Goal: Task Accomplishment & Management: Use online tool/utility

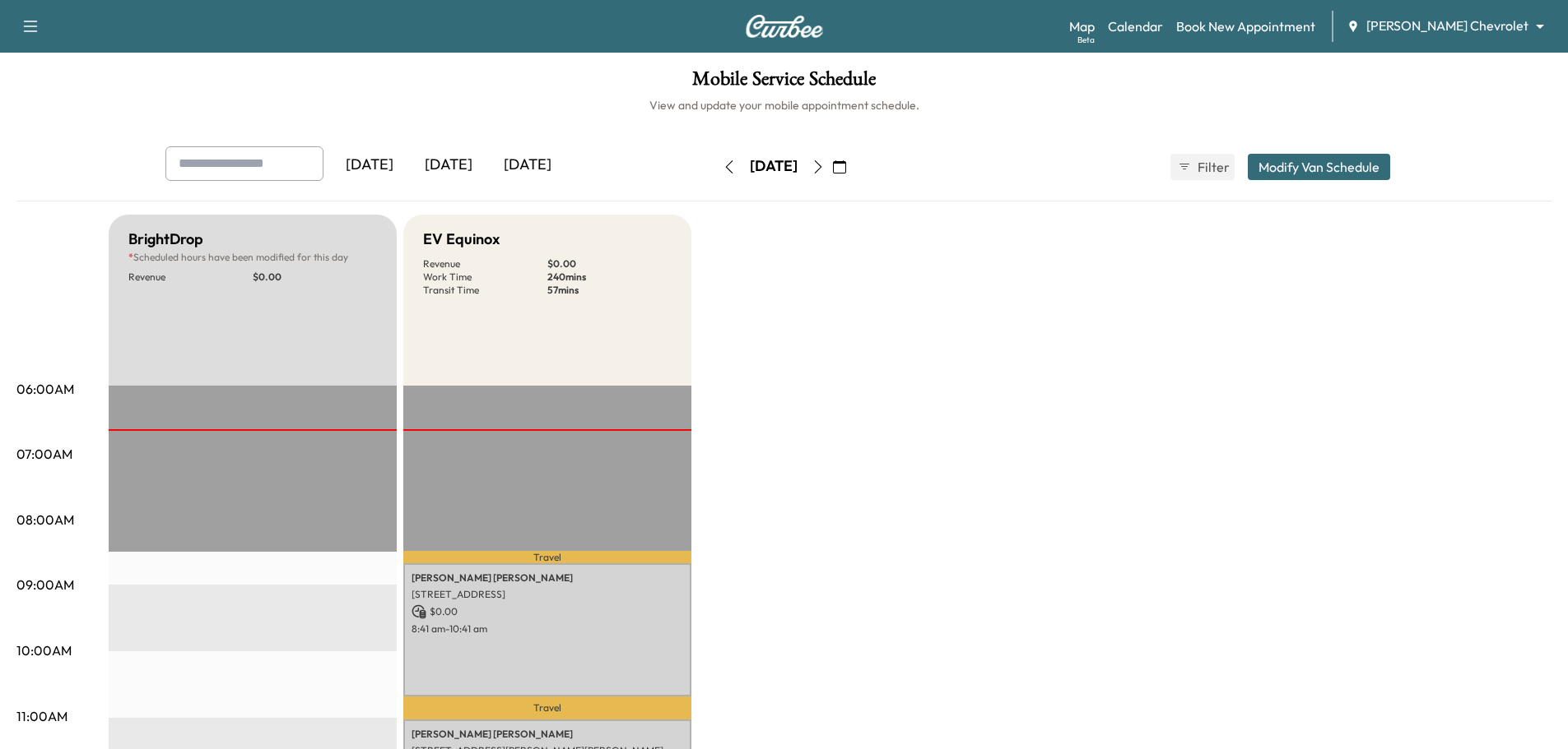
click at [824, 165] on icon "button" at bounding box center [819, 167] width 14 height 14
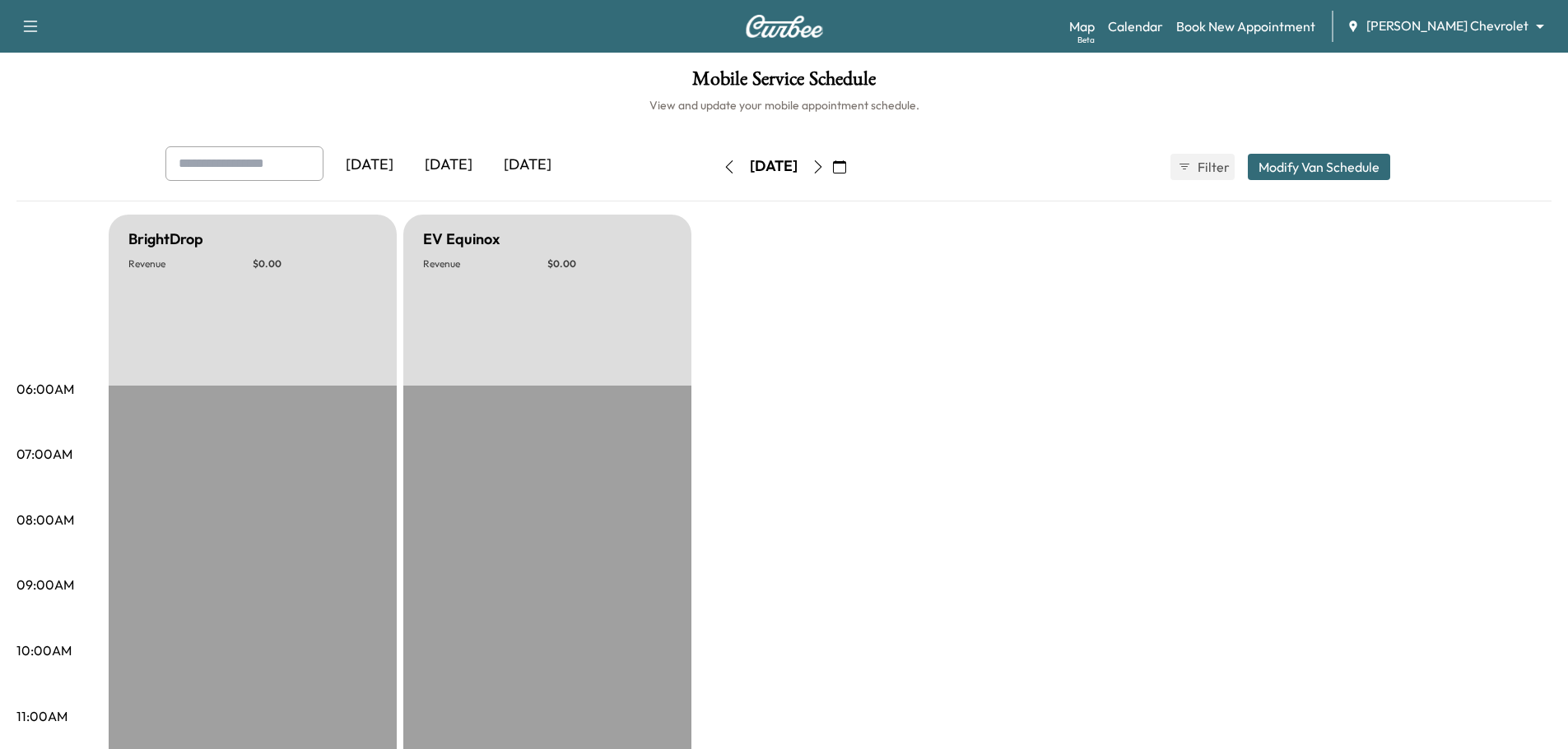
click at [854, 162] on button "button" at bounding box center [839, 166] width 28 height 26
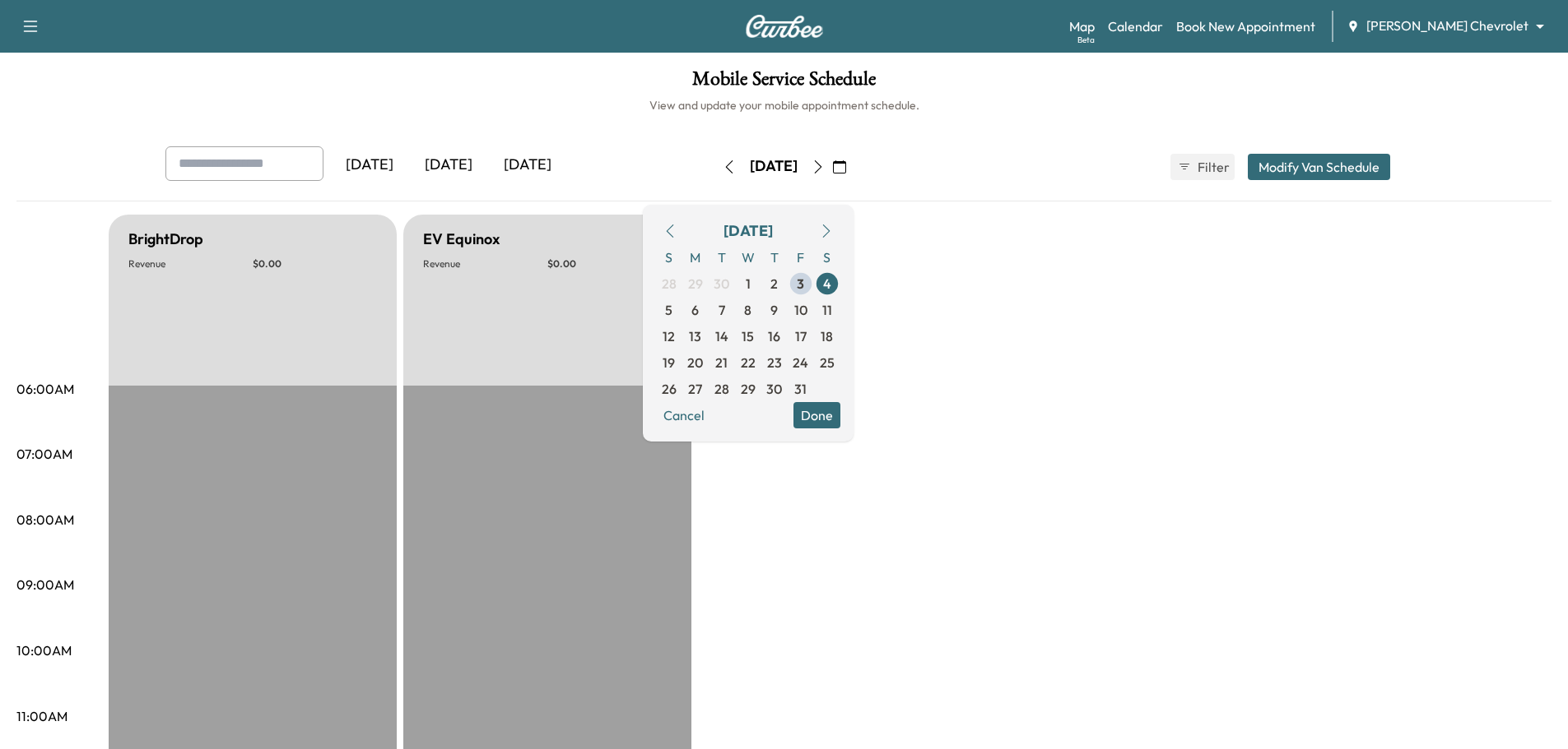
click at [824, 163] on icon "button" at bounding box center [819, 167] width 14 height 14
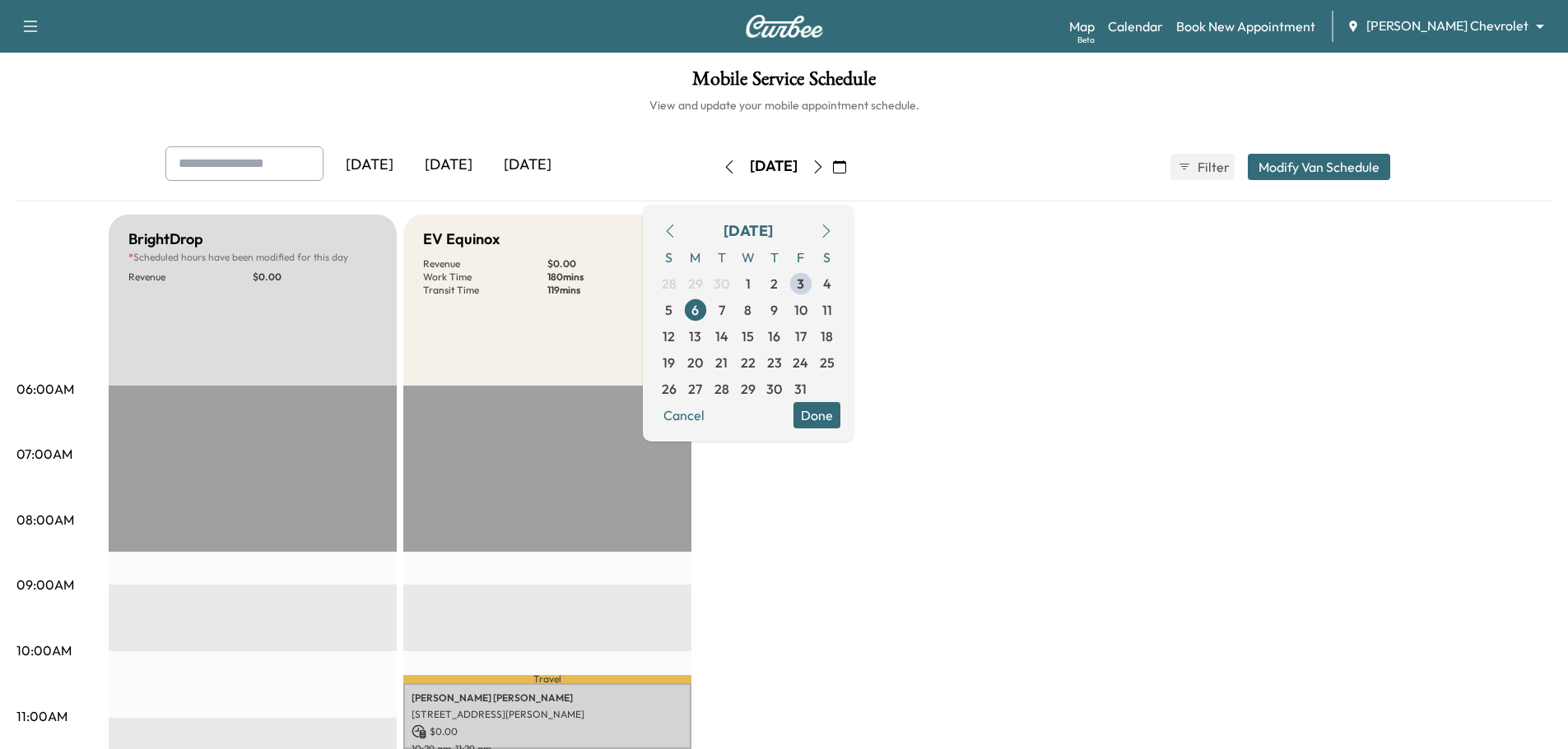
click at [821, 165] on icon "button" at bounding box center [818, 167] width 8 height 14
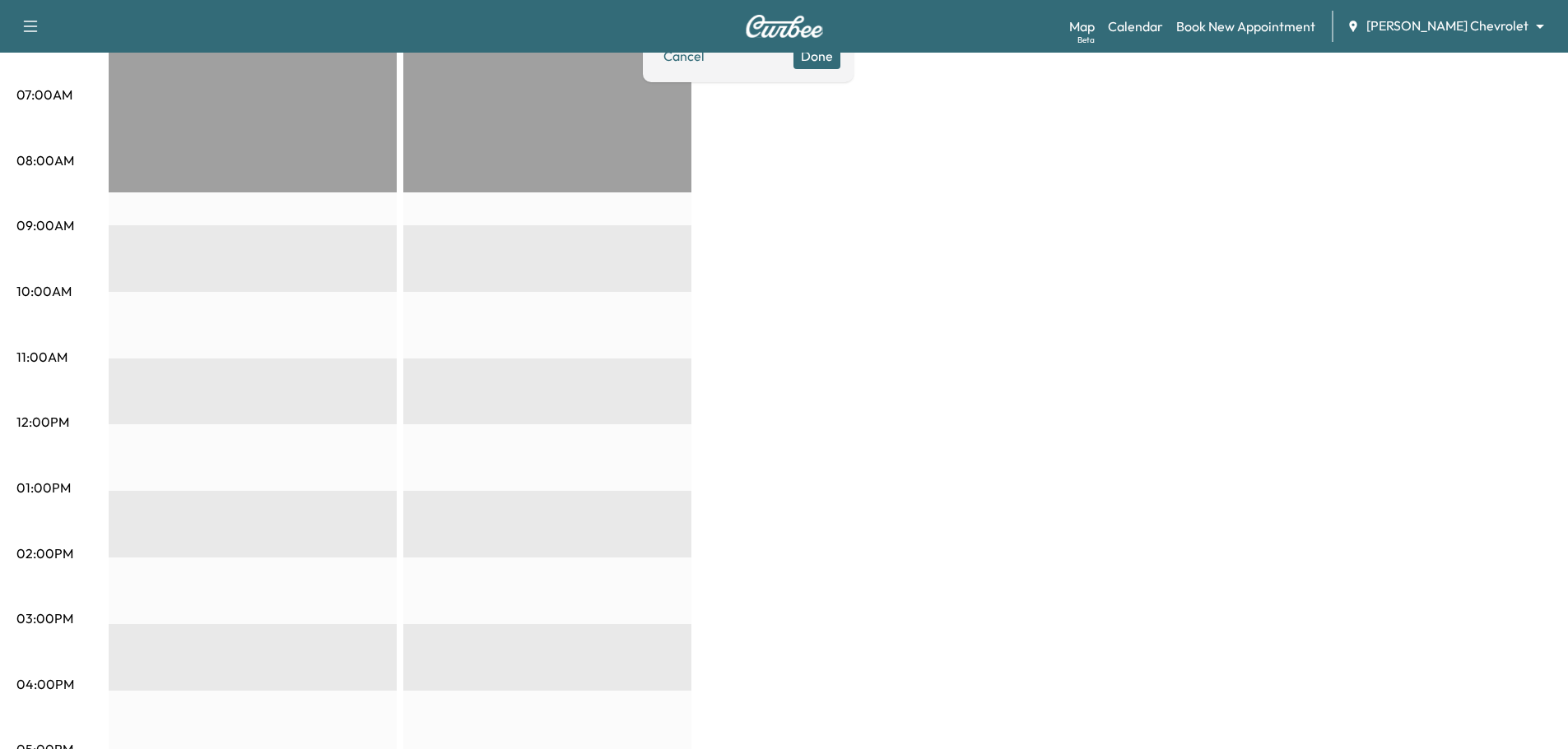
scroll to position [57, 0]
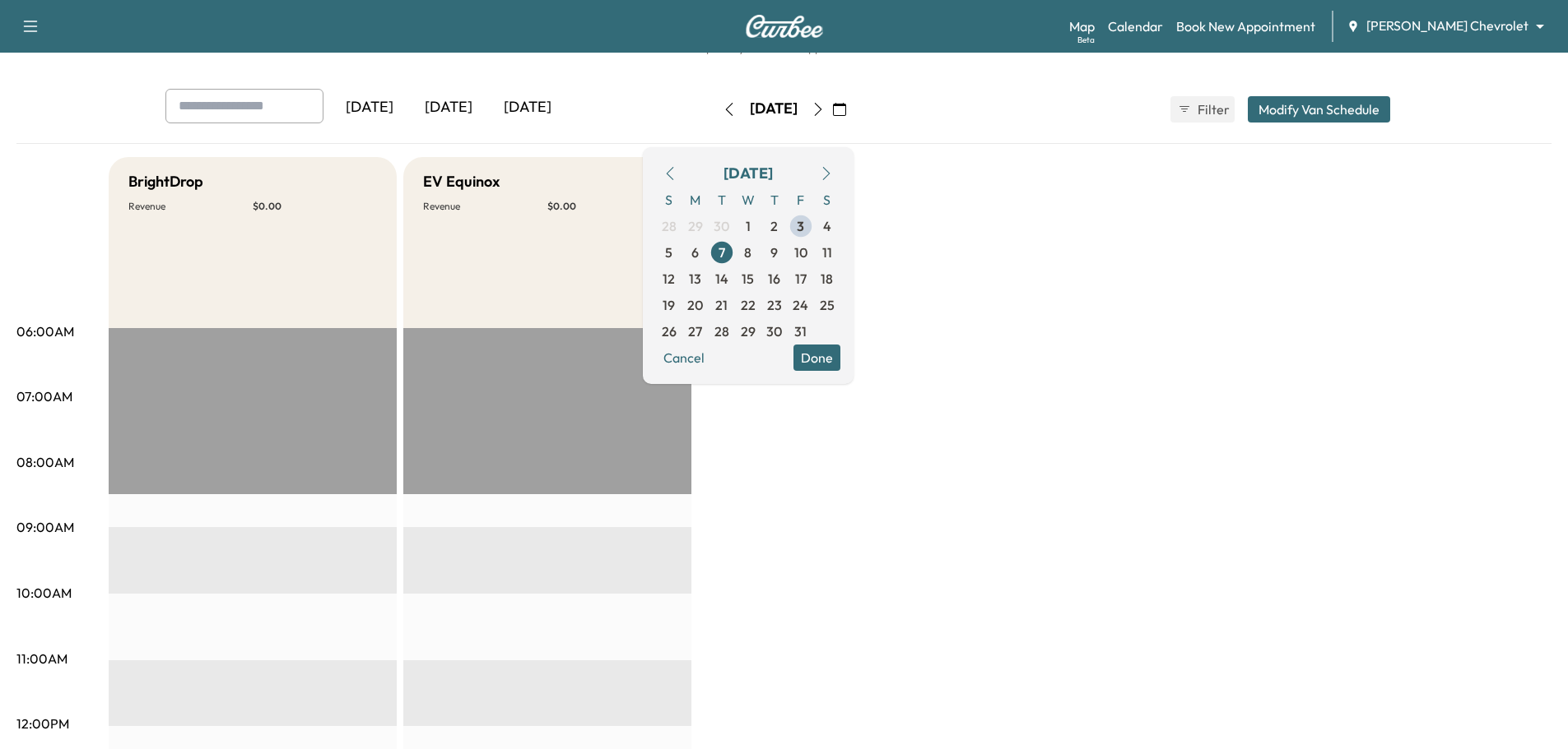
click at [824, 108] on icon "button" at bounding box center [819, 110] width 14 height 14
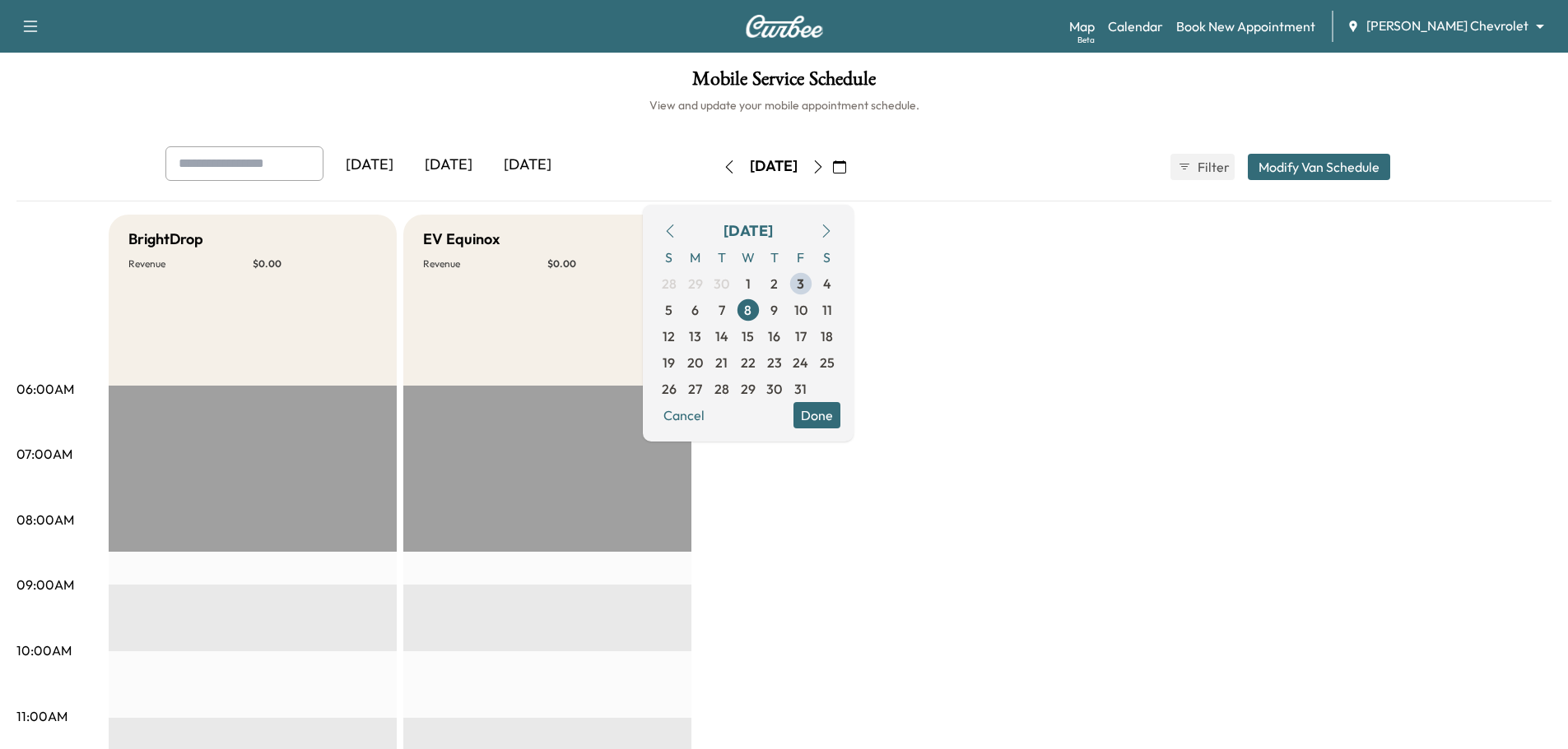
click at [677, 231] on icon "button" at bounding box center [670, 231] width 14 height 14
click at [700, 308] on span "4" at bounding box center [695, 310] width 8 height 19
click at [1456, 24] on body "Support Log Out Map Beta Calendar Book New Appointment [PERSON_NAME] Chevrolet …" at bounding box center [784, 374] width 1568 height 749
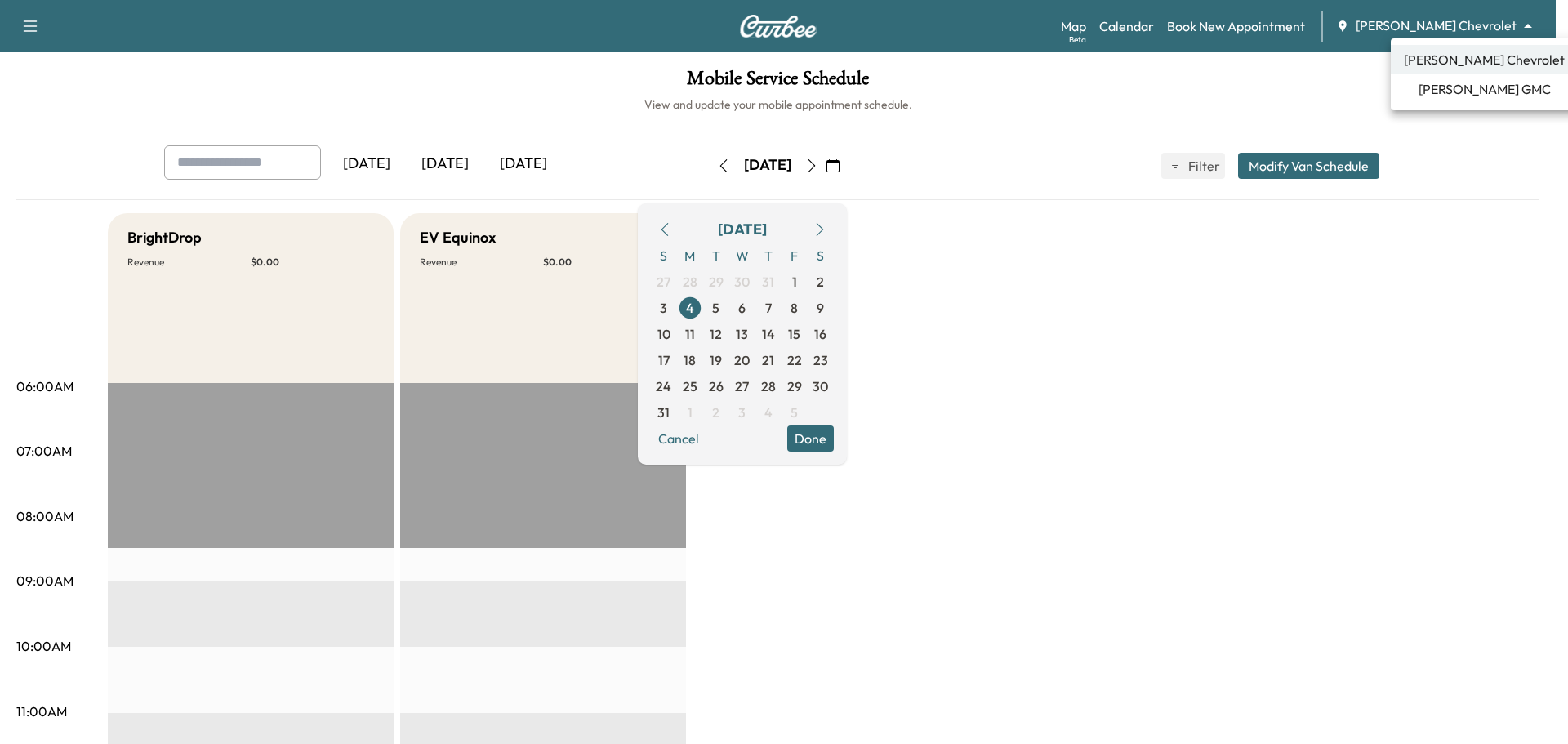
click at [1445, 91] on span "[PERSON_NAME] GMC" at bounding box center [1484, 89] width 132 height 19
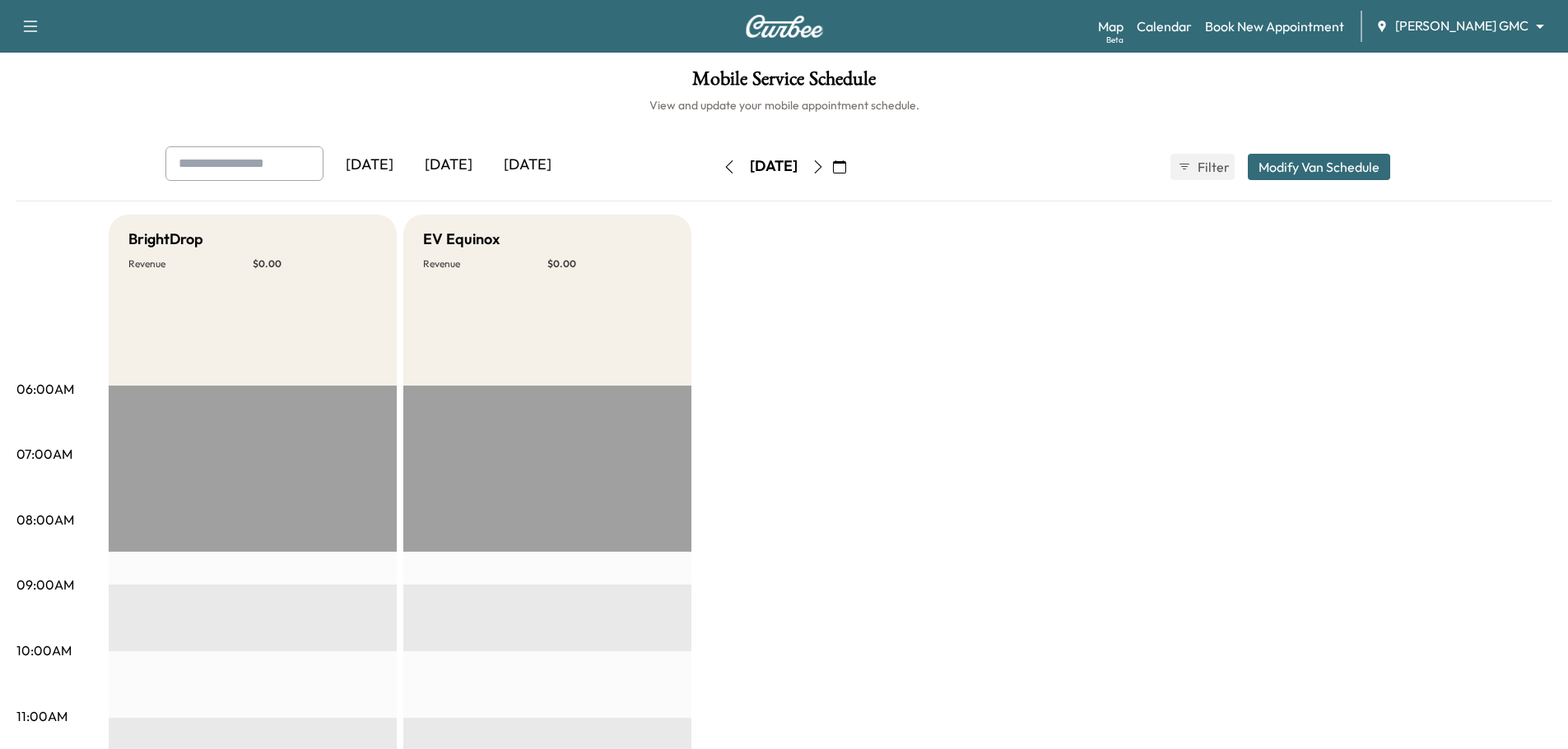
click at [1457, 31] on body "Support Log Out Map Beta Calendar Book New Appointment [PERSON_NAME] GMC ******…" at bounding box center [784, 374] width 1568 height 749
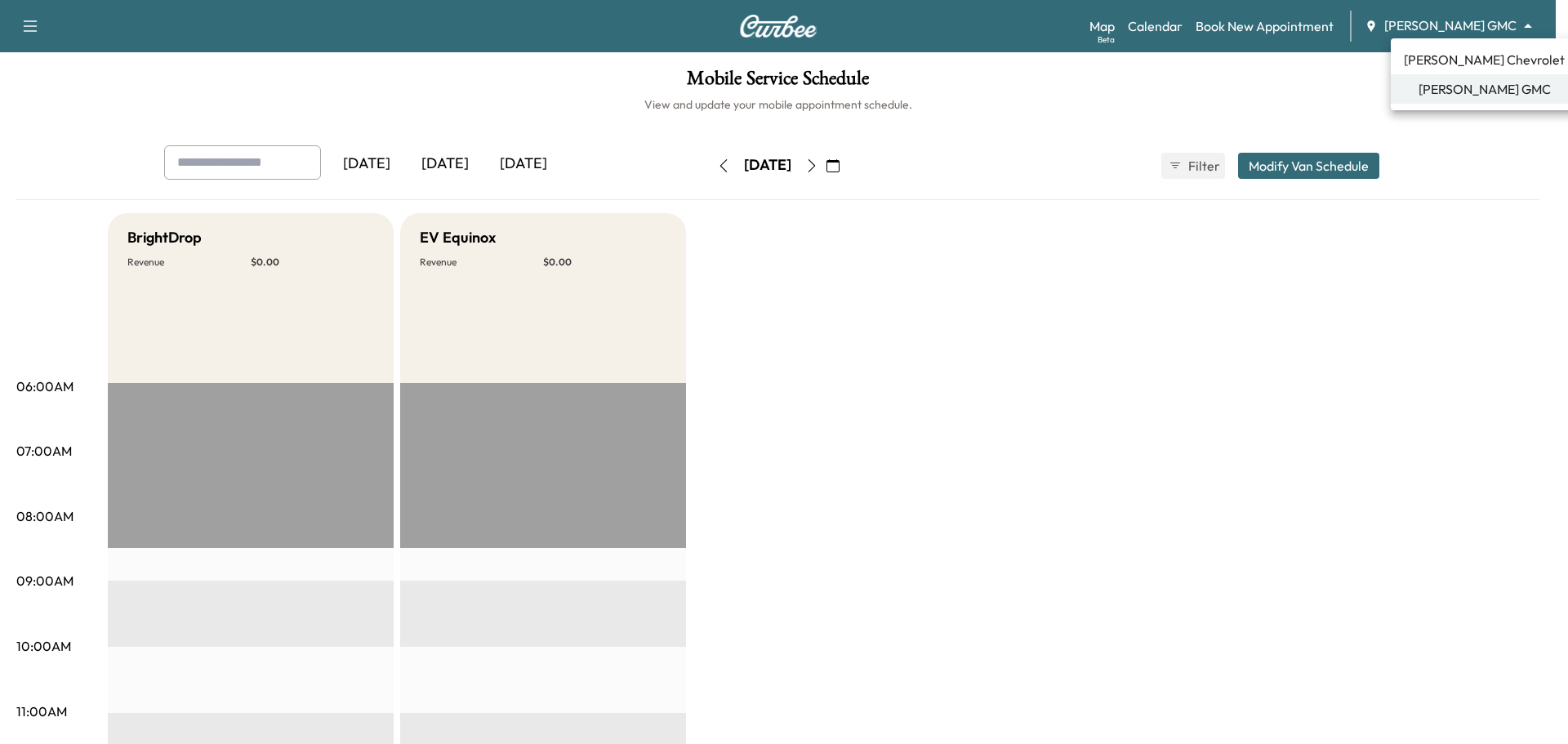
click at [1456, 57] on span "[PERSON_NAME] Chevrolet" at bounding box center [1484, 60] width 161 height 19
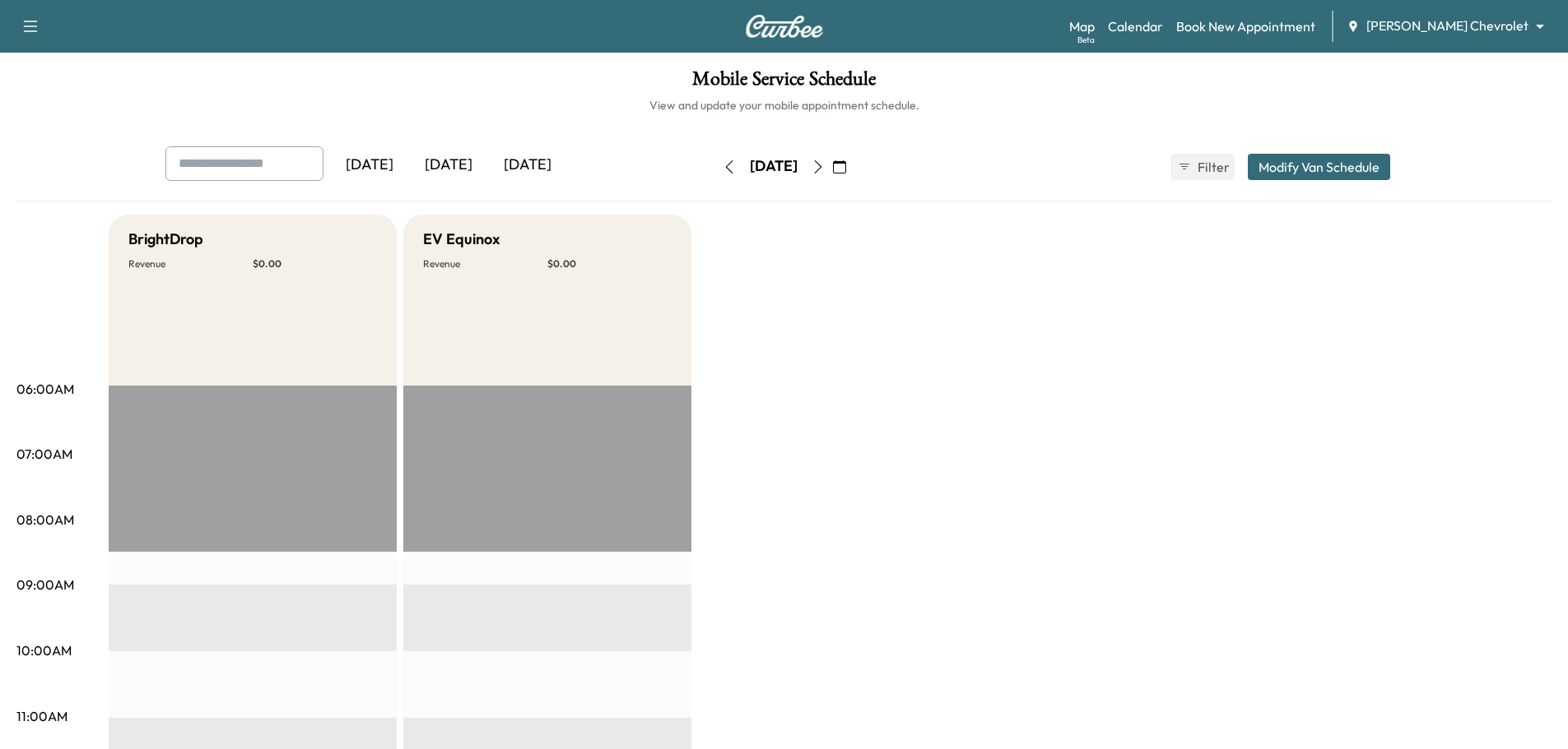
click at [824, 169] on icon "button" at bounding box center [819, 167] width 14 height 14
click at [846, 166] on icon "button" at bounding box center [840, 167] width 14 height 14
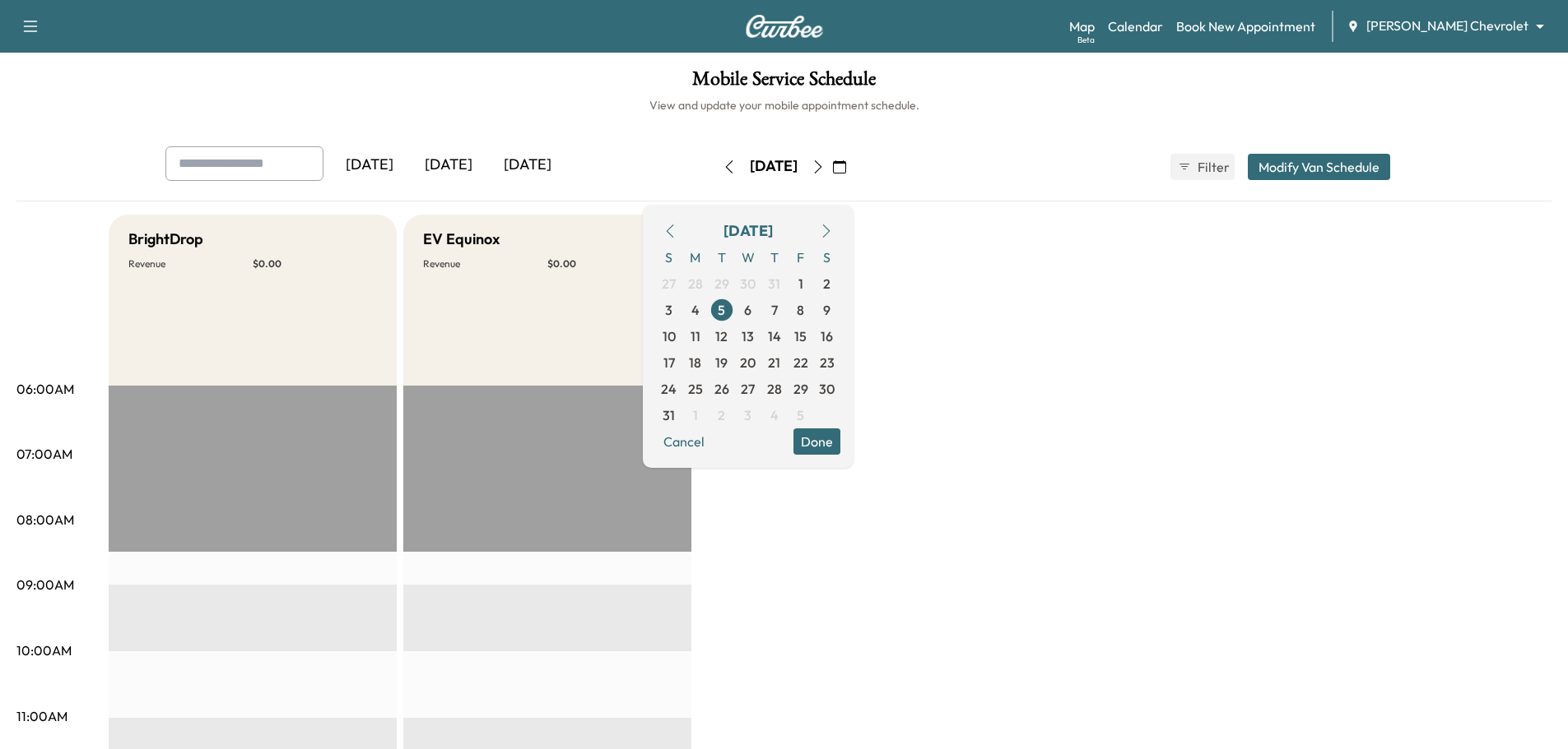
click at [833, 228] on icon "button" at bounding box center [826, 231] width 14 height 14
click at [709, 314] on span "6" at bounding box center [695, 310] width 26 height 26
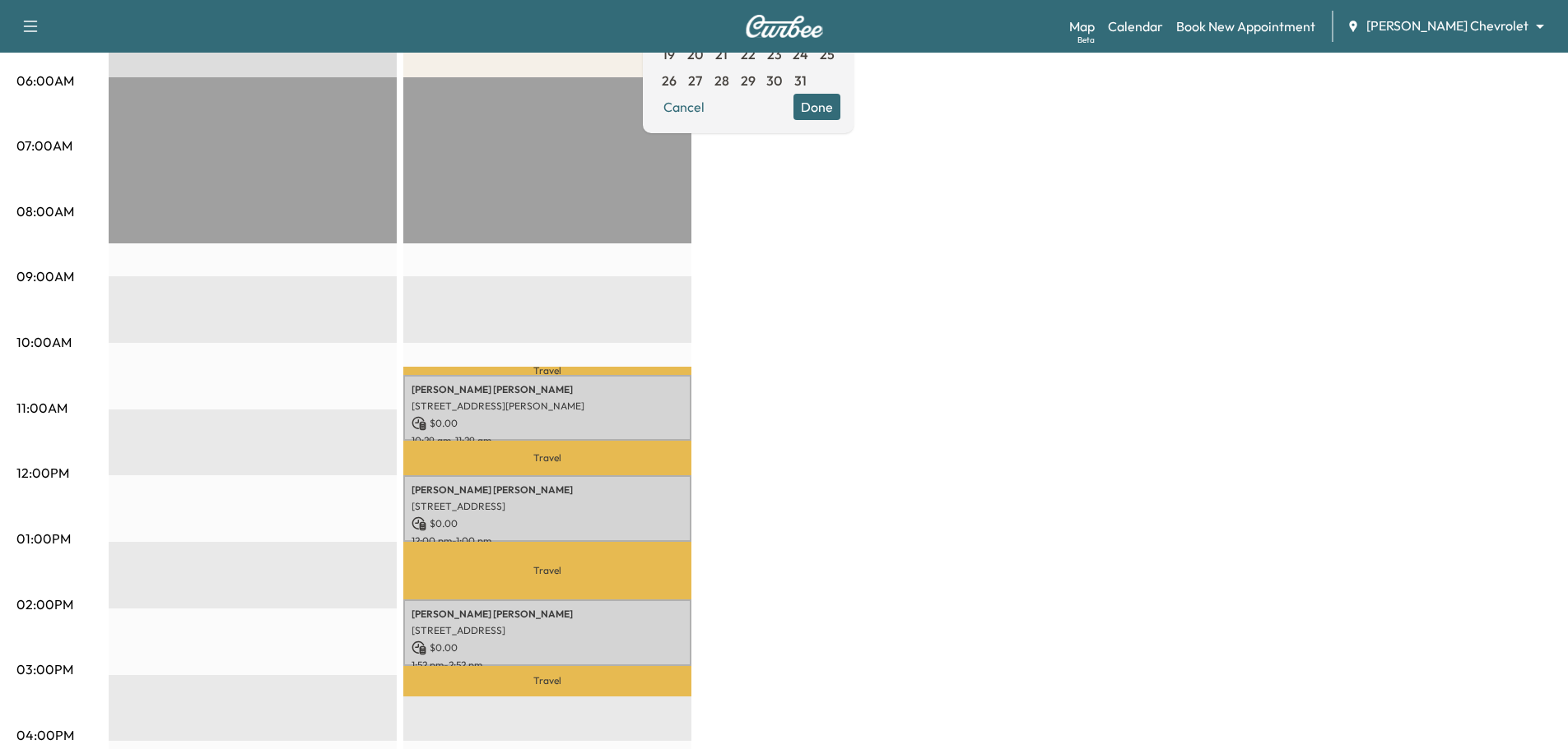
scroll to position [83, 0]
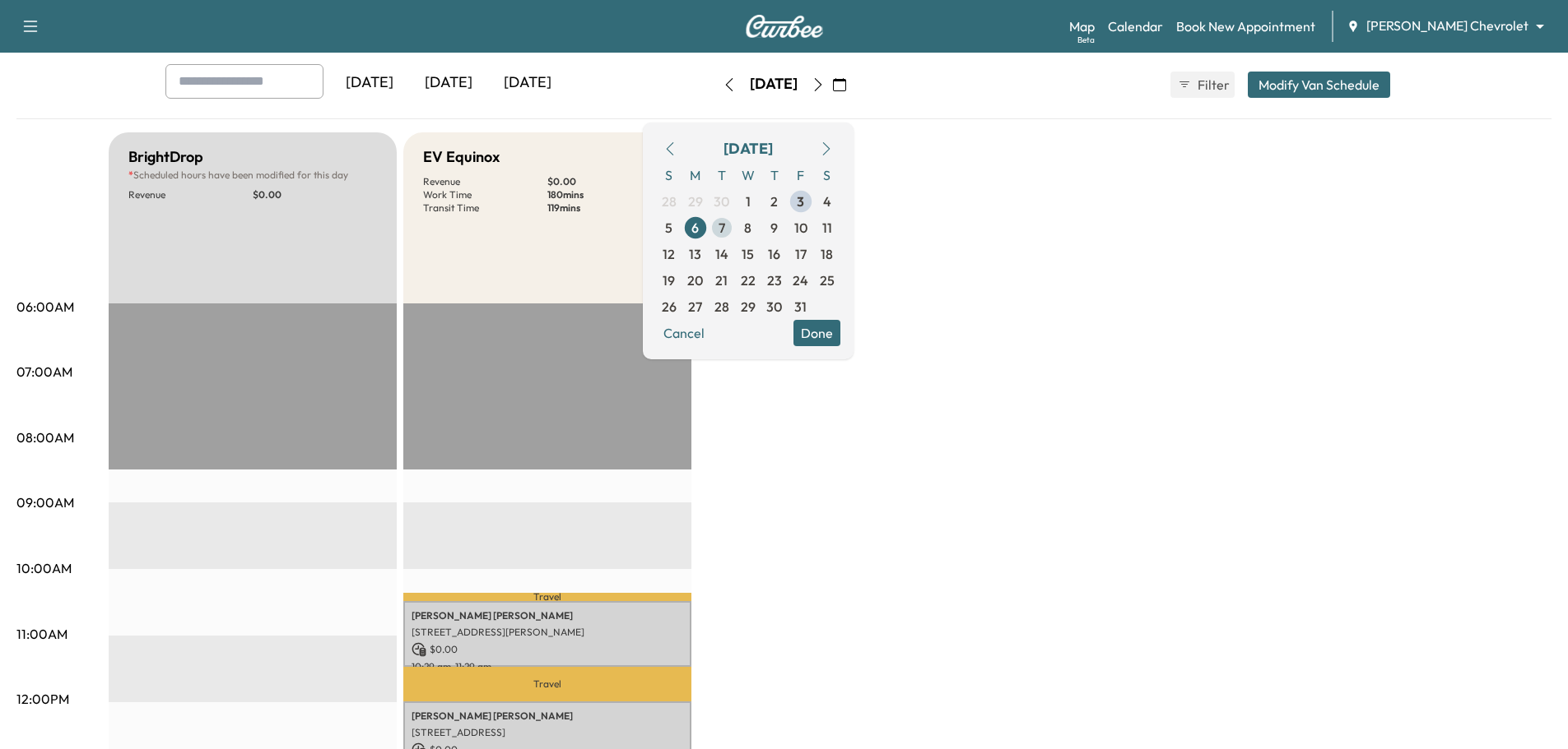
click at [725, 228] on span "7" at bounding box center [721, 227] width 7 height 19
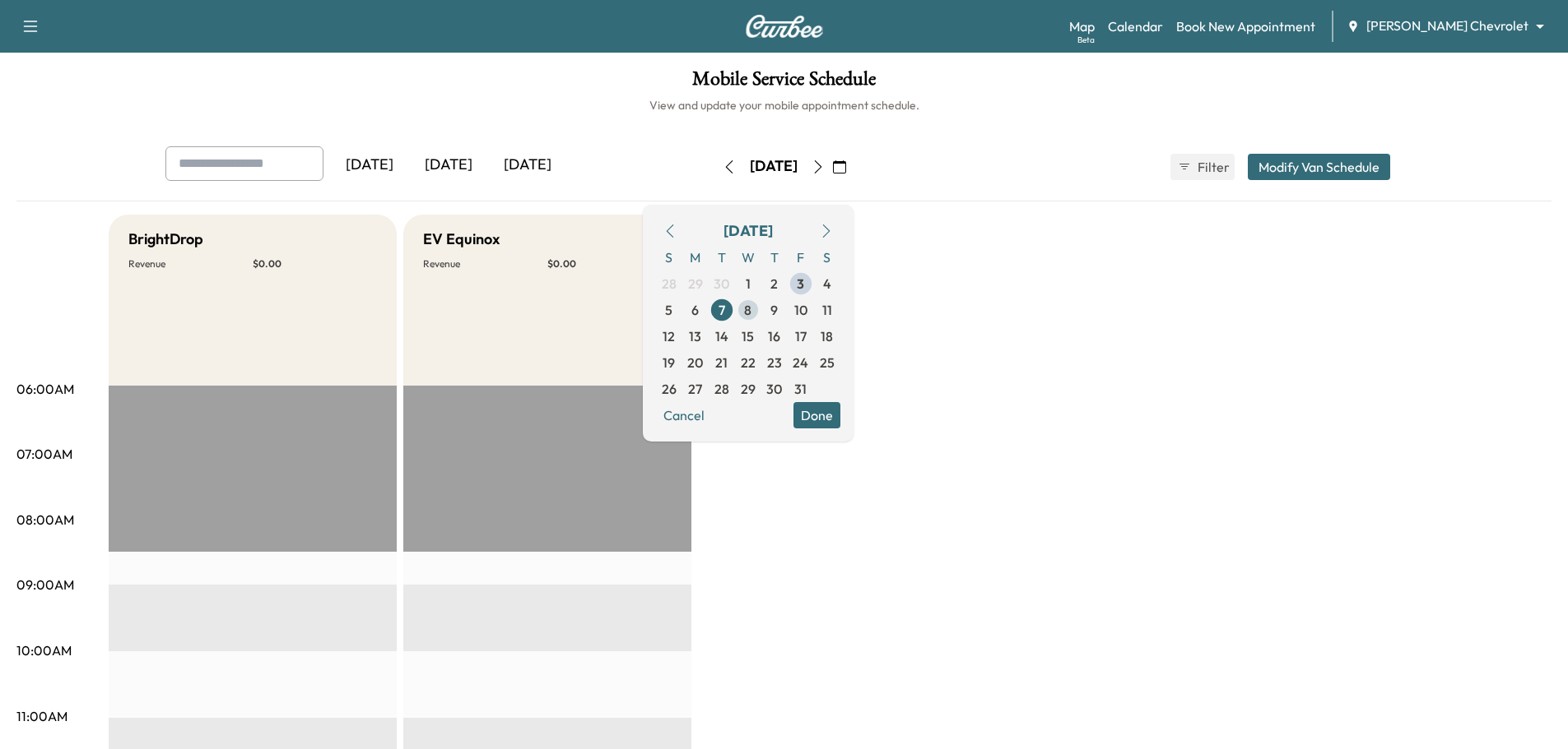
click at [761, 308] on span "8" at bounding box center [748, 310] width 26 height 26
click at [787, 308] on span "9" at bounding box center [774, 310] width 26 height 26
click at [807, 312] on span "10" at bounding box center [801, 310] width 14 height 19
click at [699, 306] on span "6" at bounding box center [695, 310] width 8 height 19
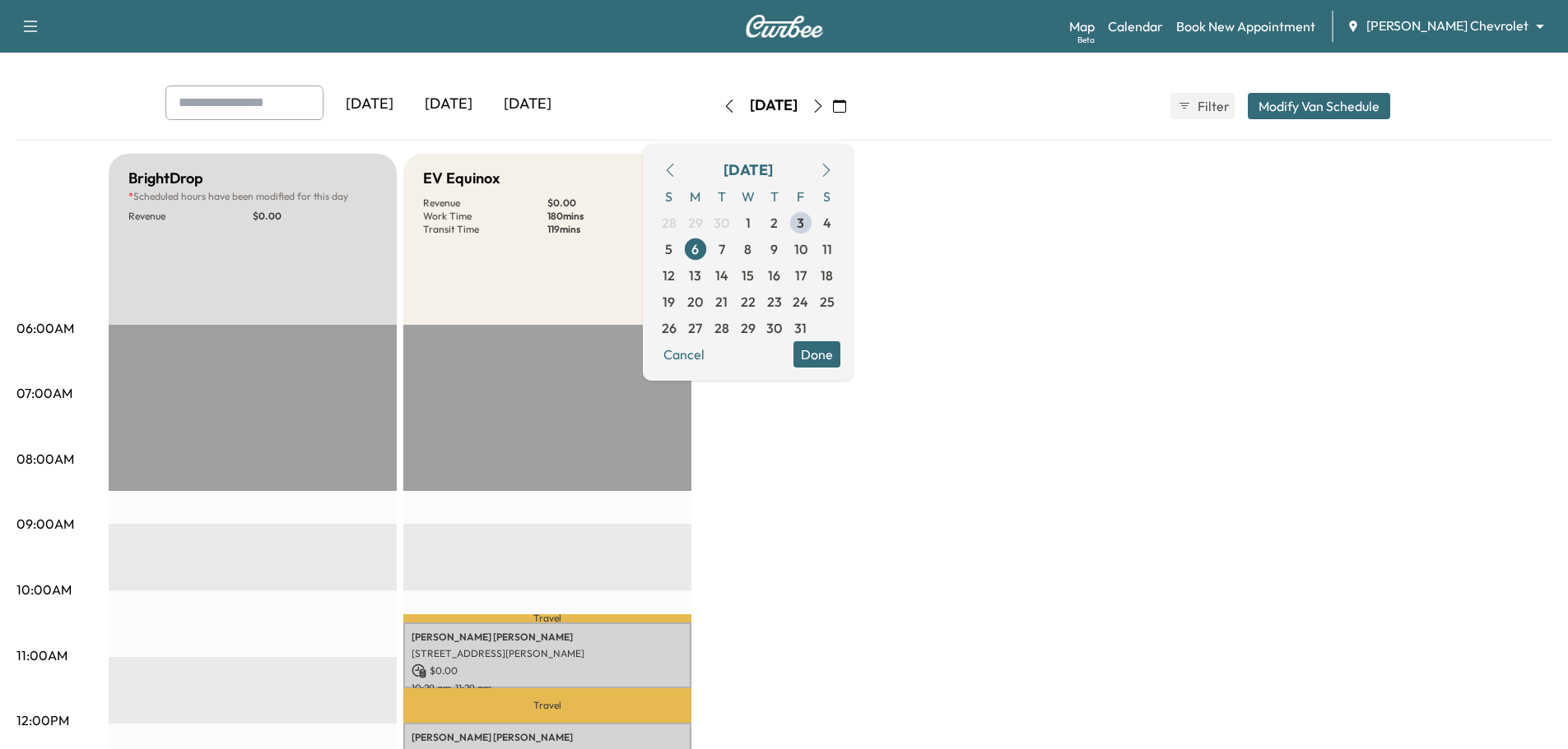
scroll to position [57, 0]
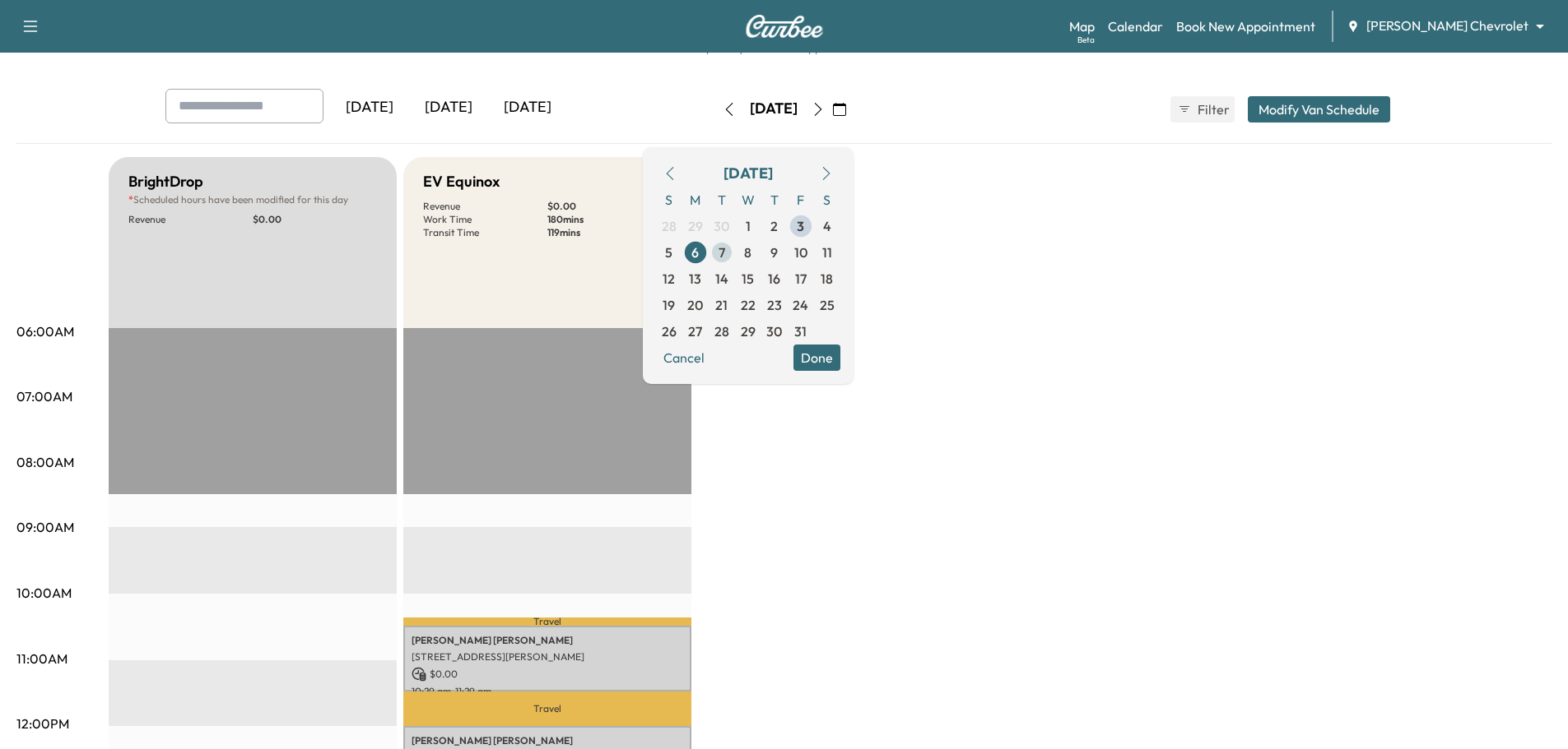
click at [725, 255] on span "7" at bounding box center [721, 253] width 7 height 19
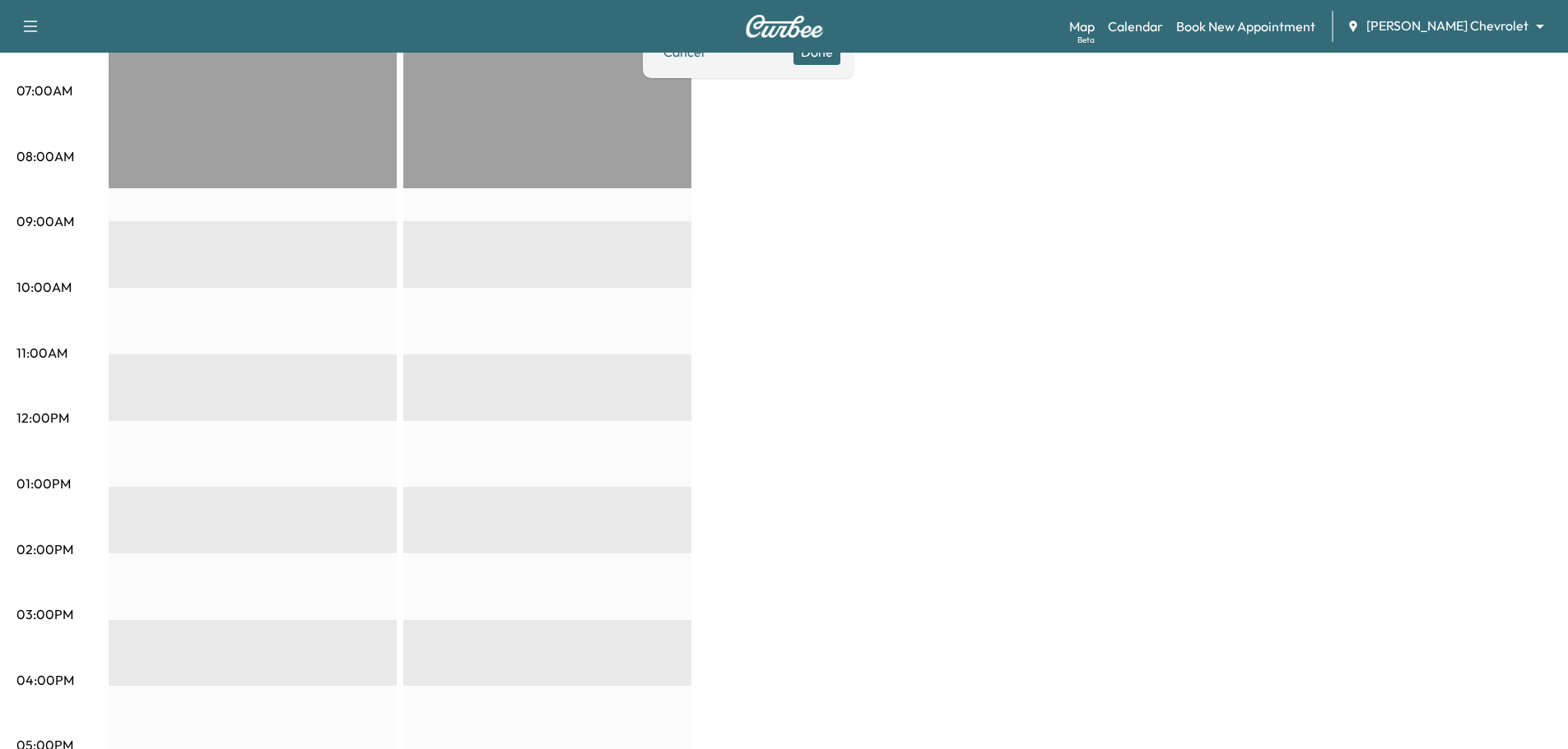
scroll to position [57, 0]
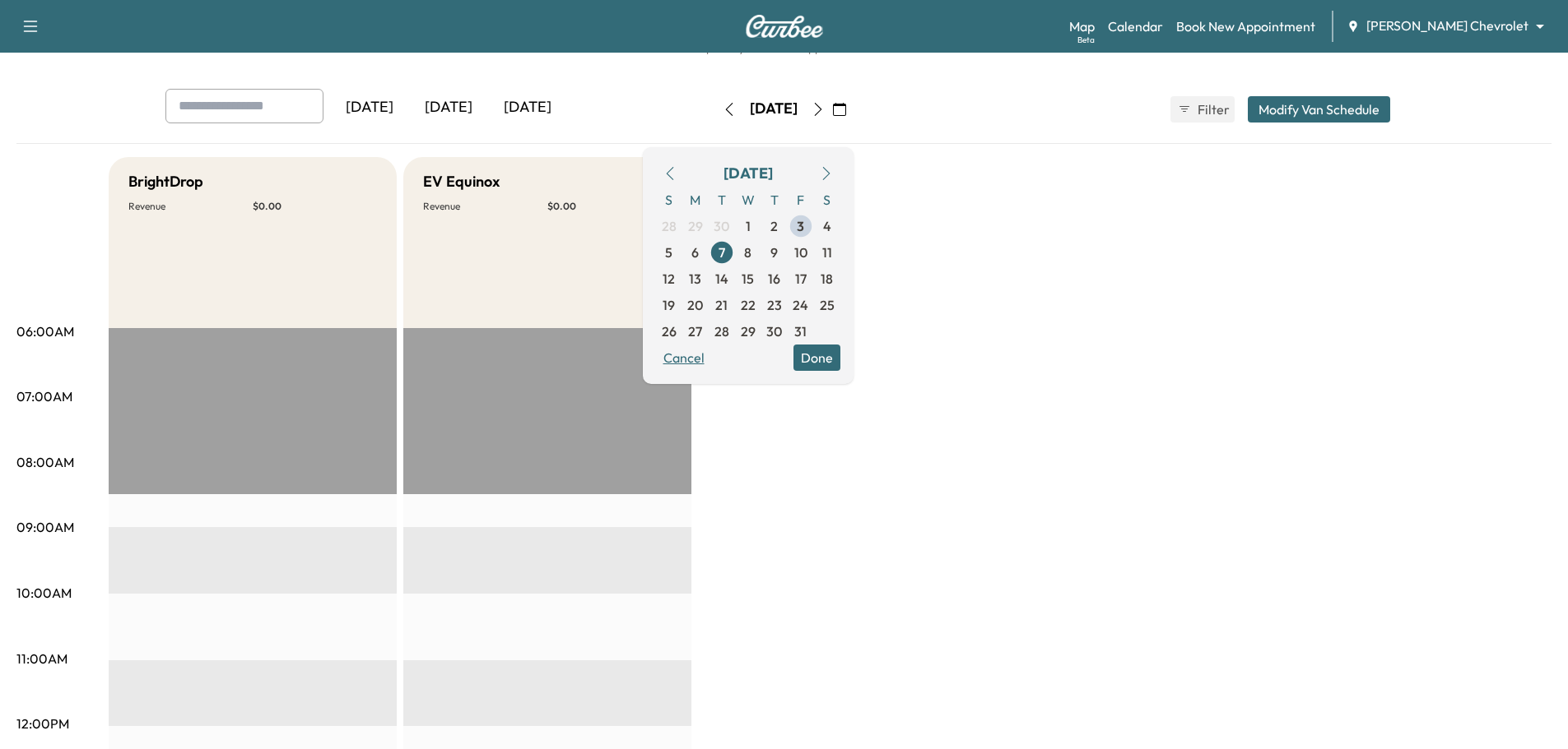
click at [712, 358] on button "Cancel" at bounding box center [684, 357] width 56 height 26
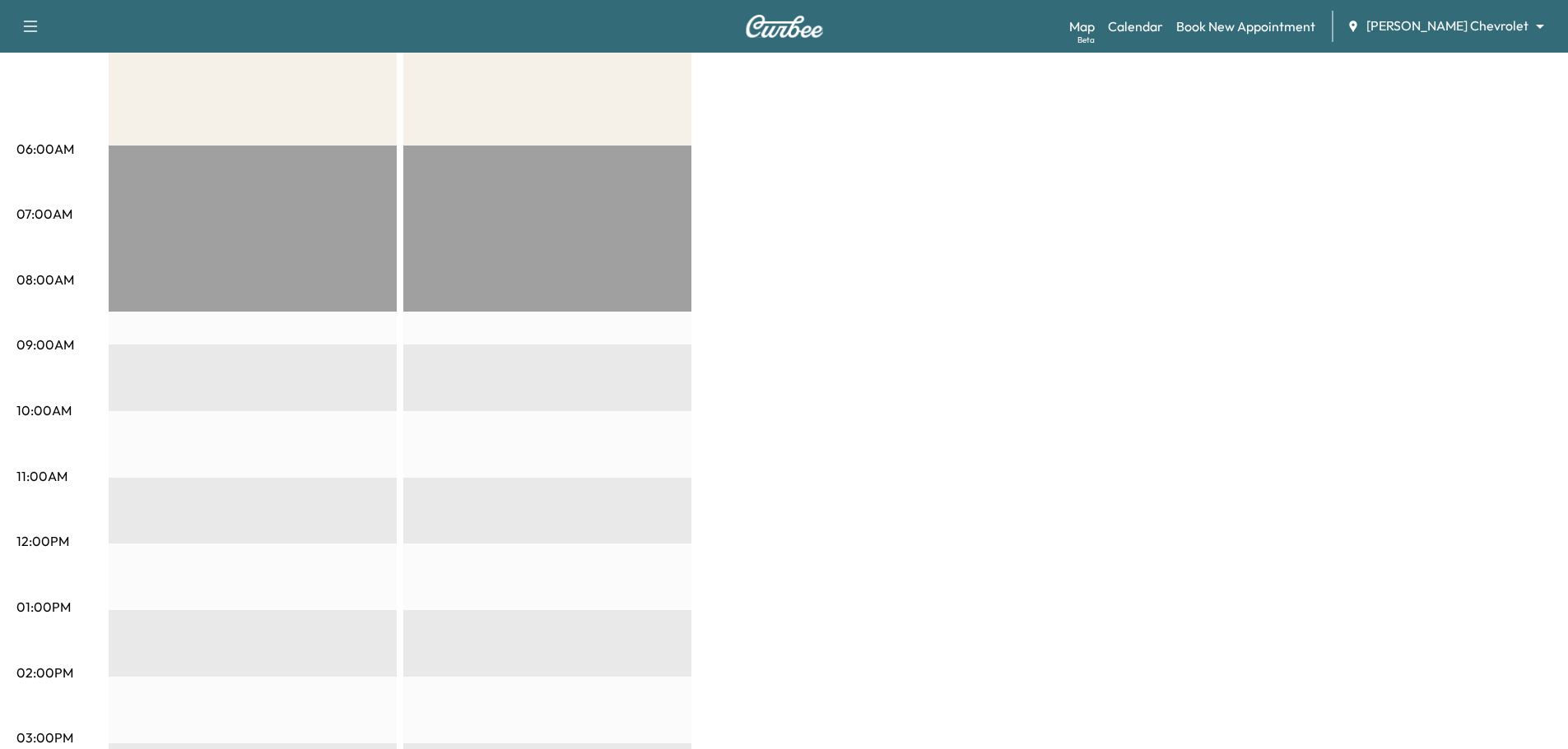
scroll to position [0, 0]
